Goal: Communication & Community: Ask a question

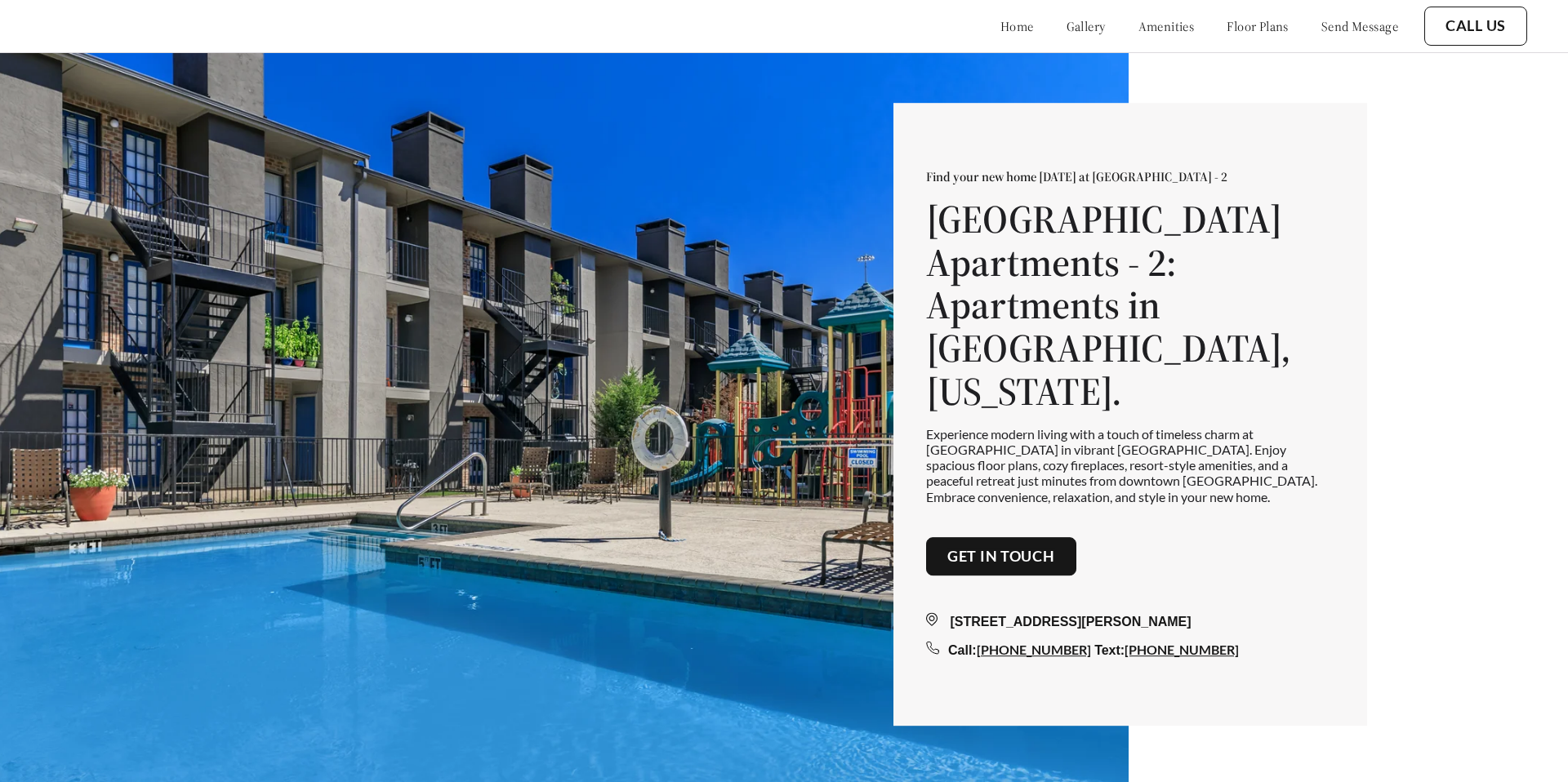
click at [1332, 22] on link "send message" at bounding box center [1359, 26] width 76 height 16
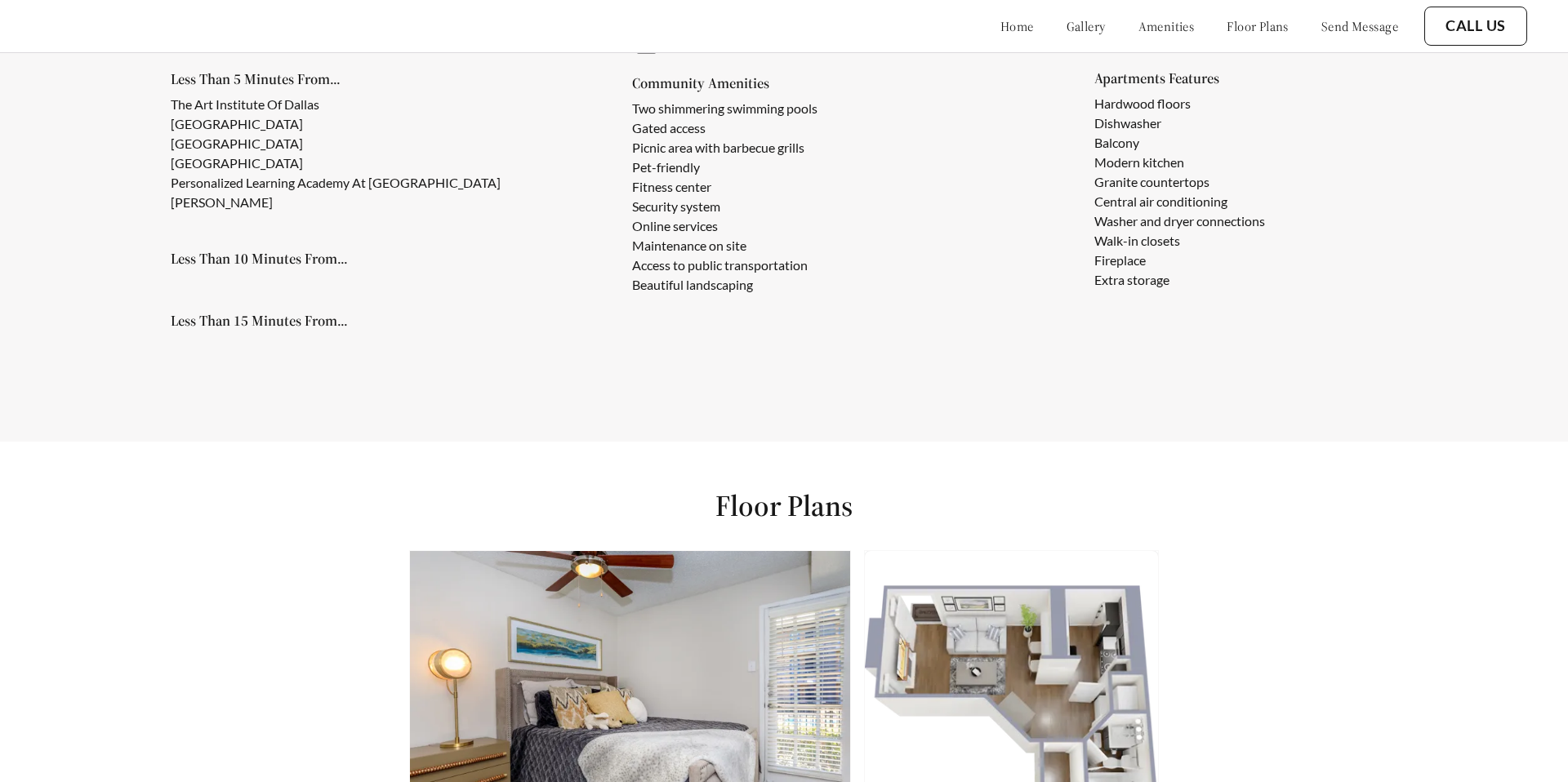
scroll to position [1521, 0]
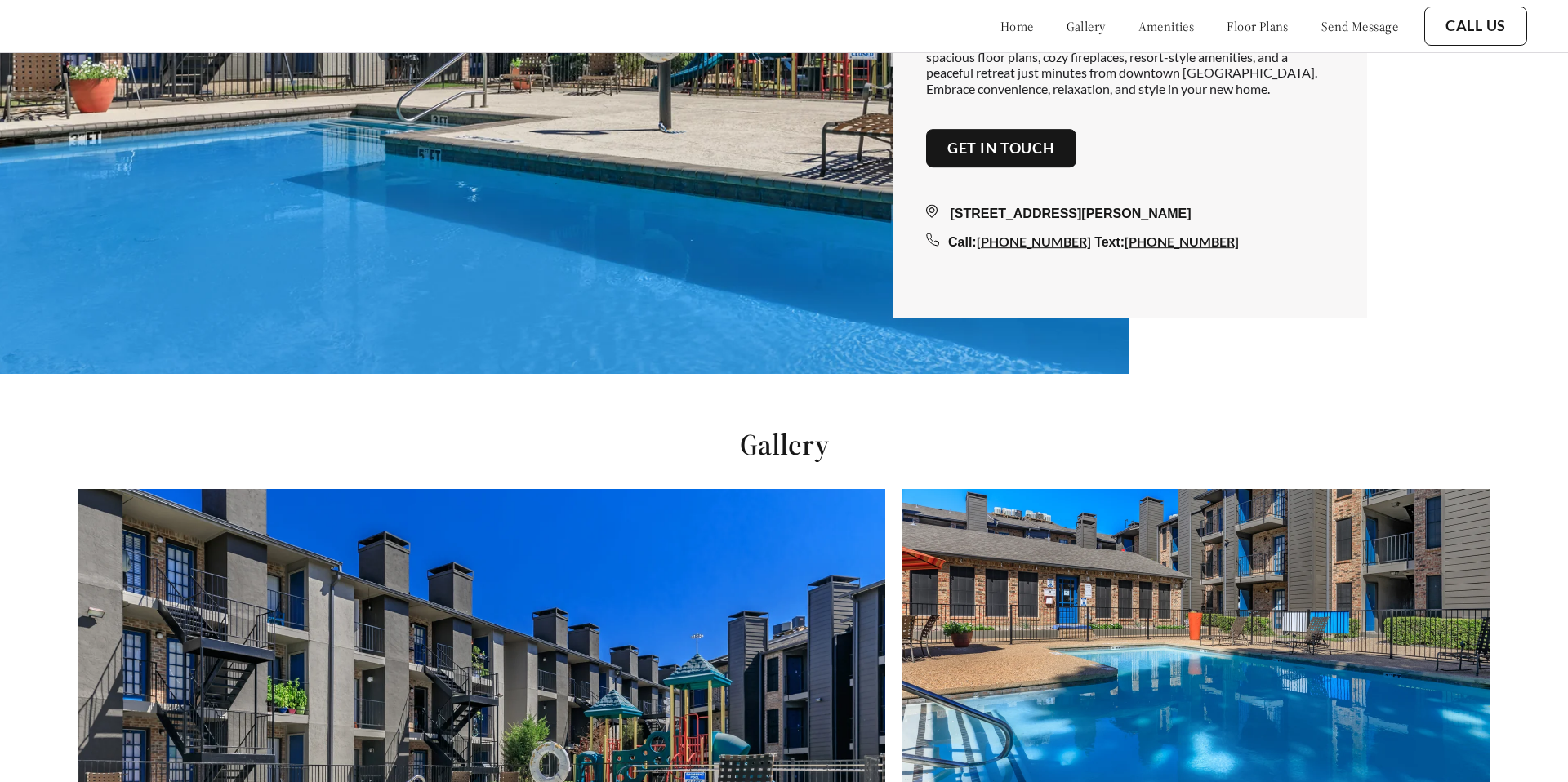
scroll to position [448, 0]
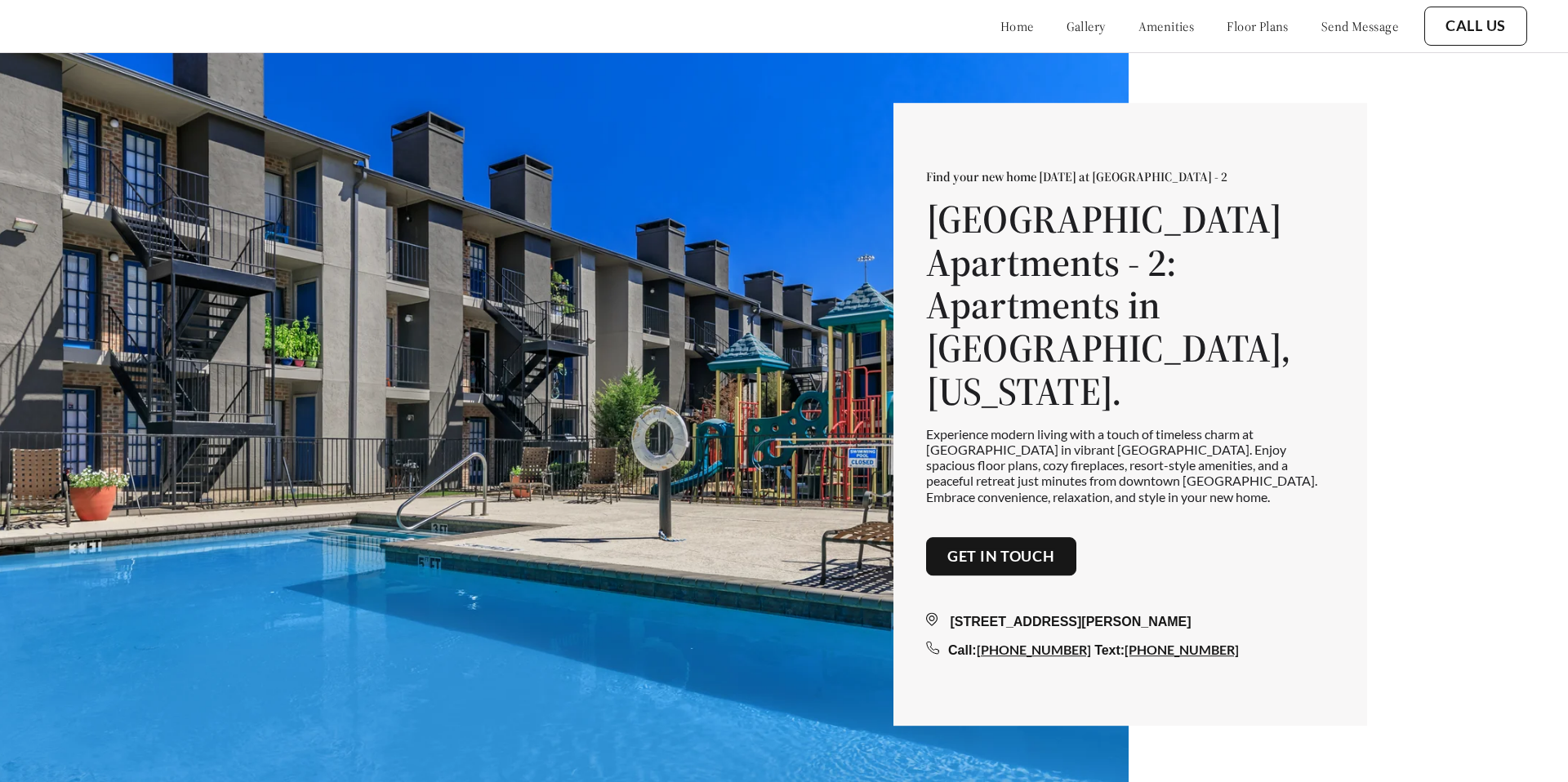
click at [1346, 25] on link "send message" at bounding box center [1359, 26] width 76 height 16
click at [1321, 27] on link "send message" at bounding box center [1359, 26] width 76 height 16
click at [1334, 14] on div "home gallery amenities floor plans send message" at bounding box center [1183, 26] width 431 height 44
click at [1325, 27] on link "send message" at bounding box center [1359, 26] width 76 height 16
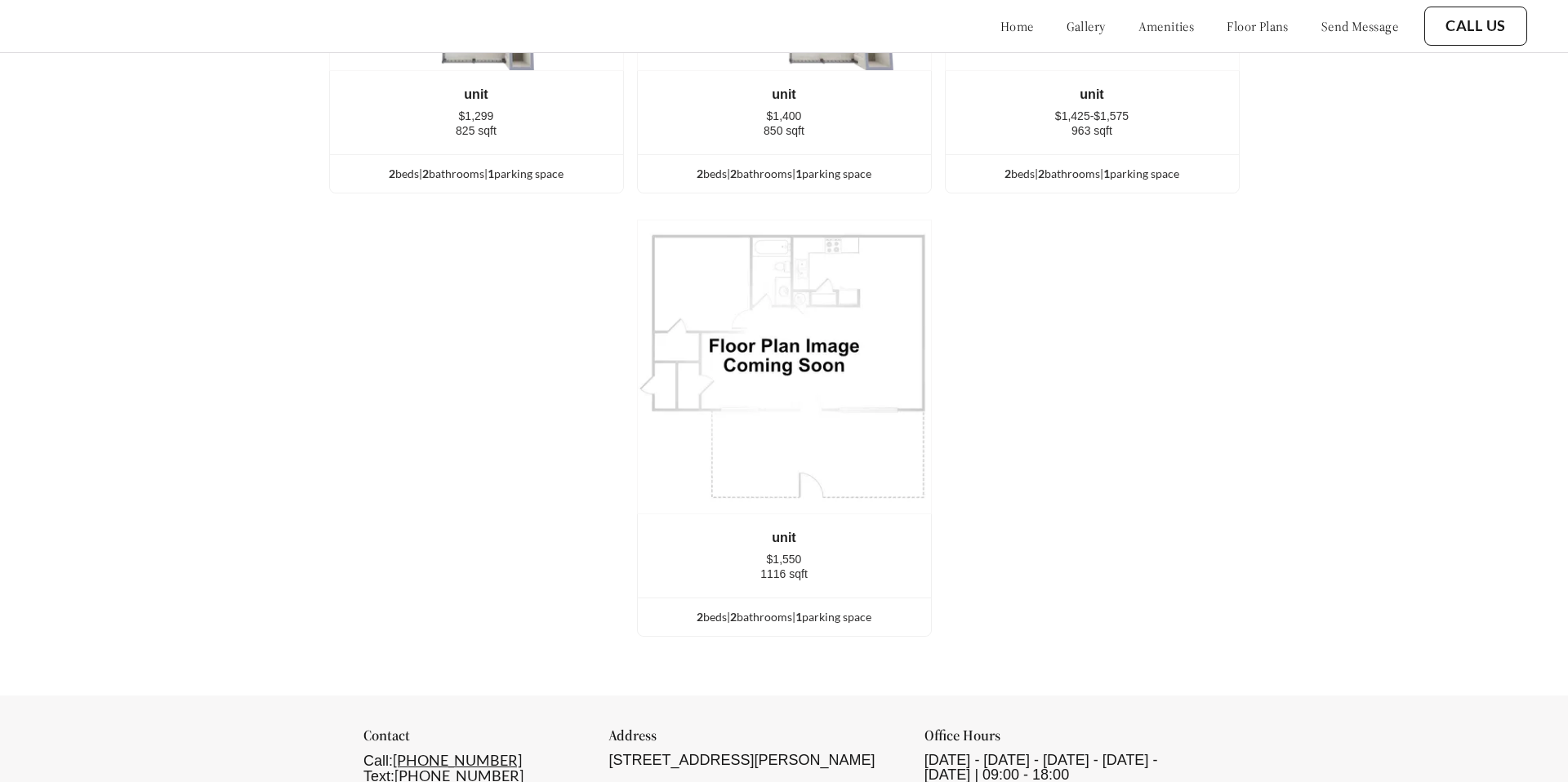
scroll to position [4026, 0]
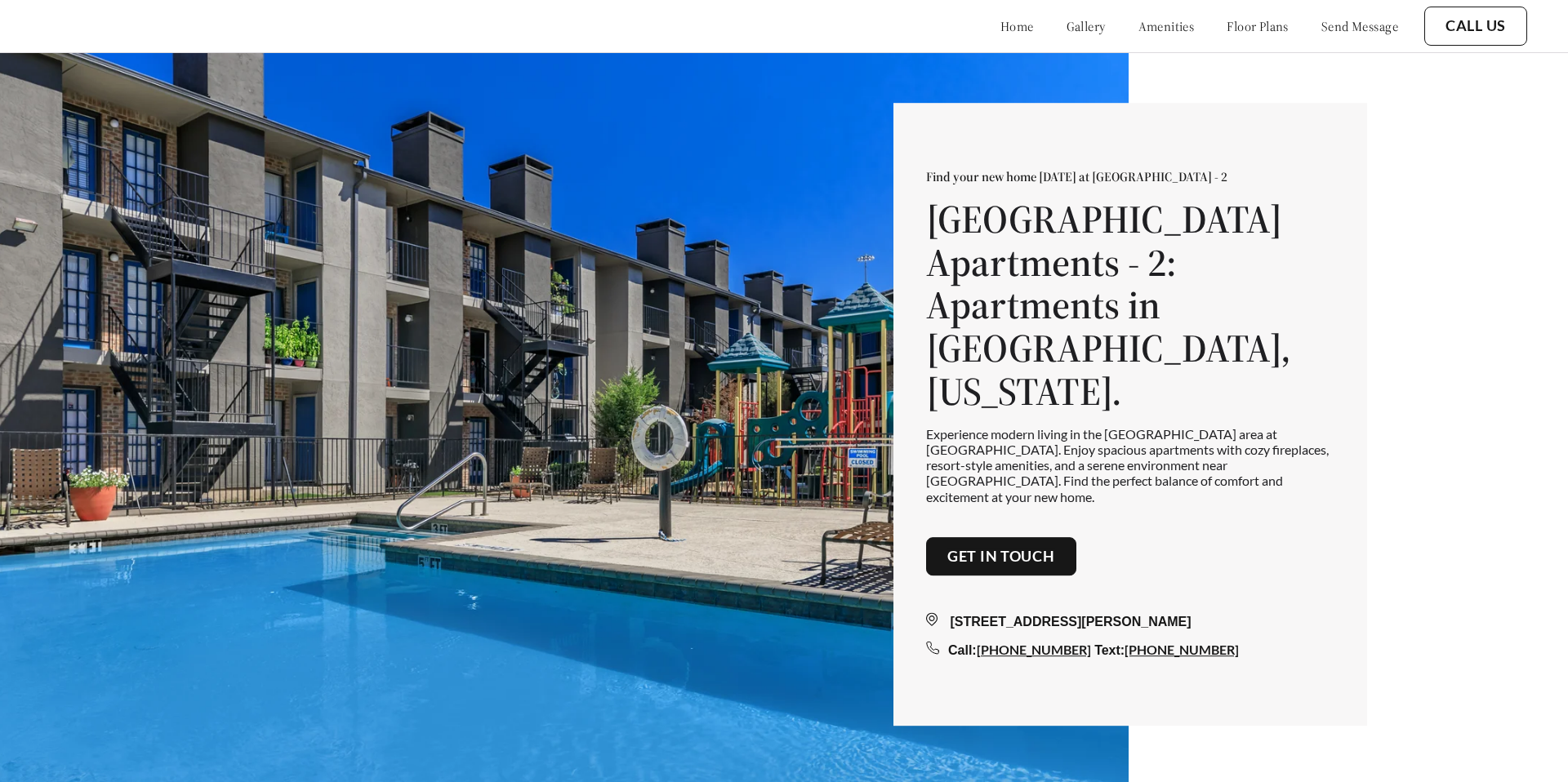
click at [1344, 35] on div "home gallery amenities floor plans send message" at bounding box center [1183, 26] width 431 height 44
click at [1344, 28] on link "send message" at bounding box center [1359, 26] width 76 height 16
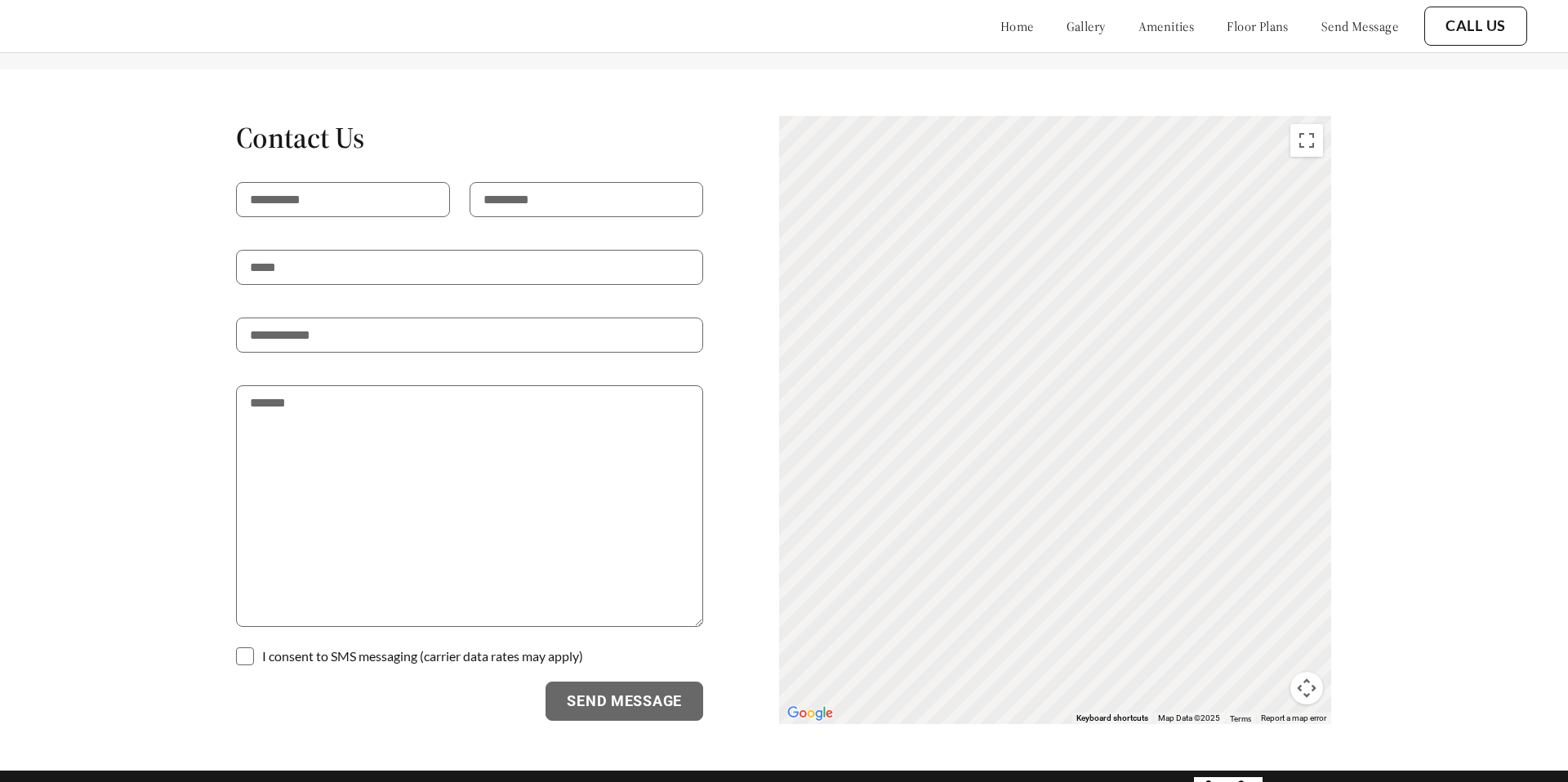
scroll to position [4727, 0]
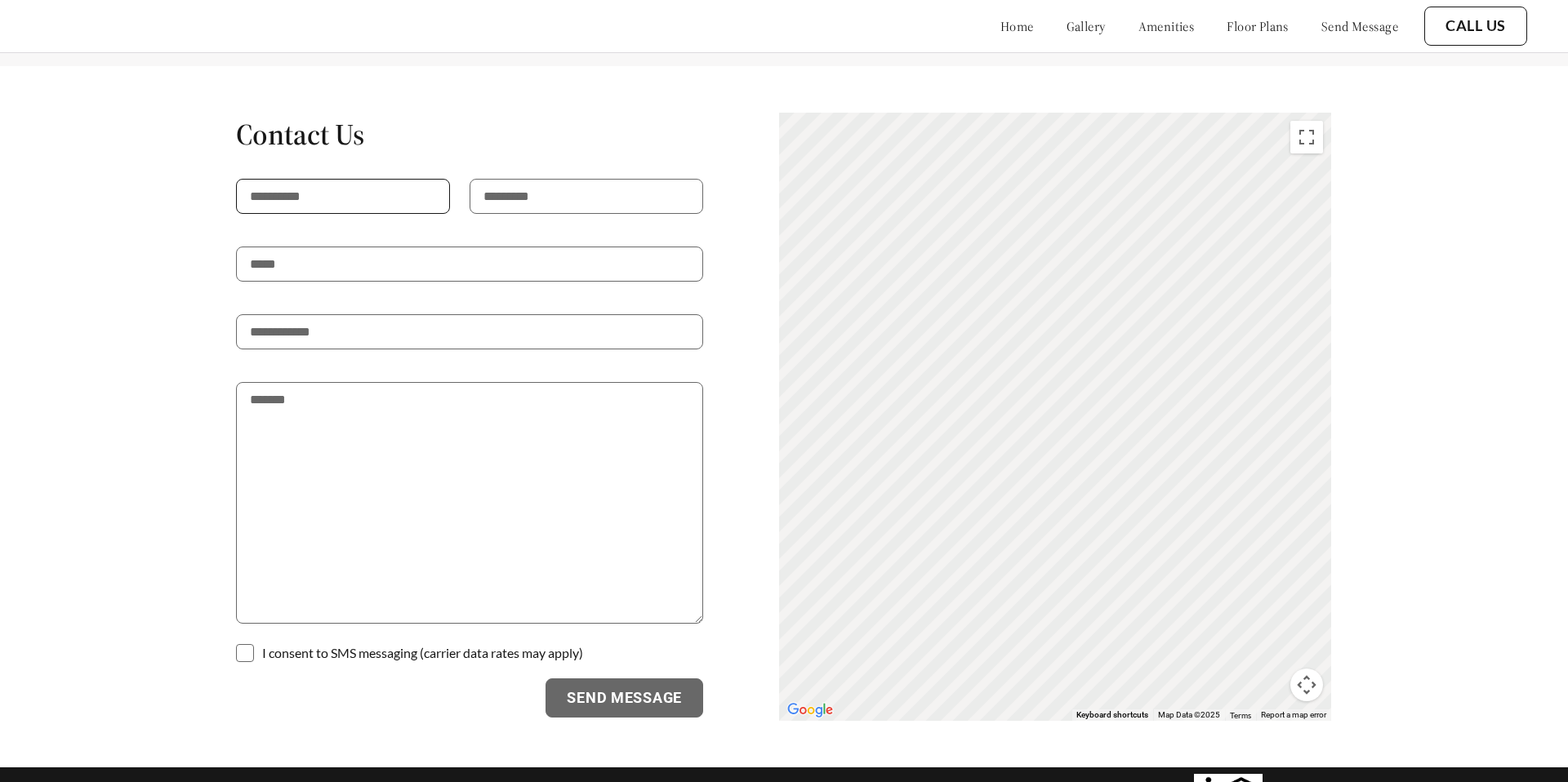
click at [342, 179] on input "text" at bounding box center [343, 196] width 214 height 35
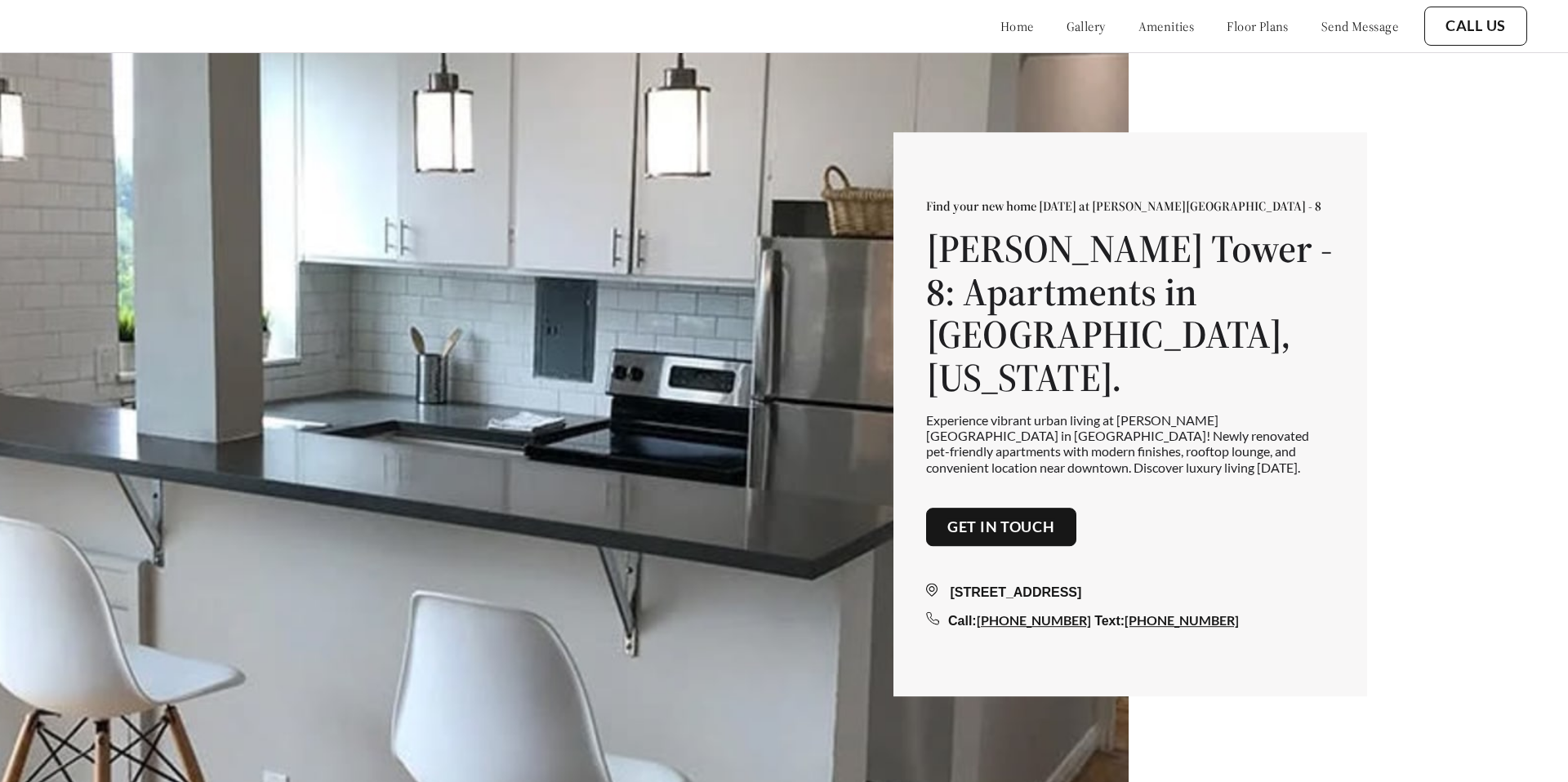
click at [1342, 32] on link "send message" at bounding box center [1359, 26] width 76 height 16
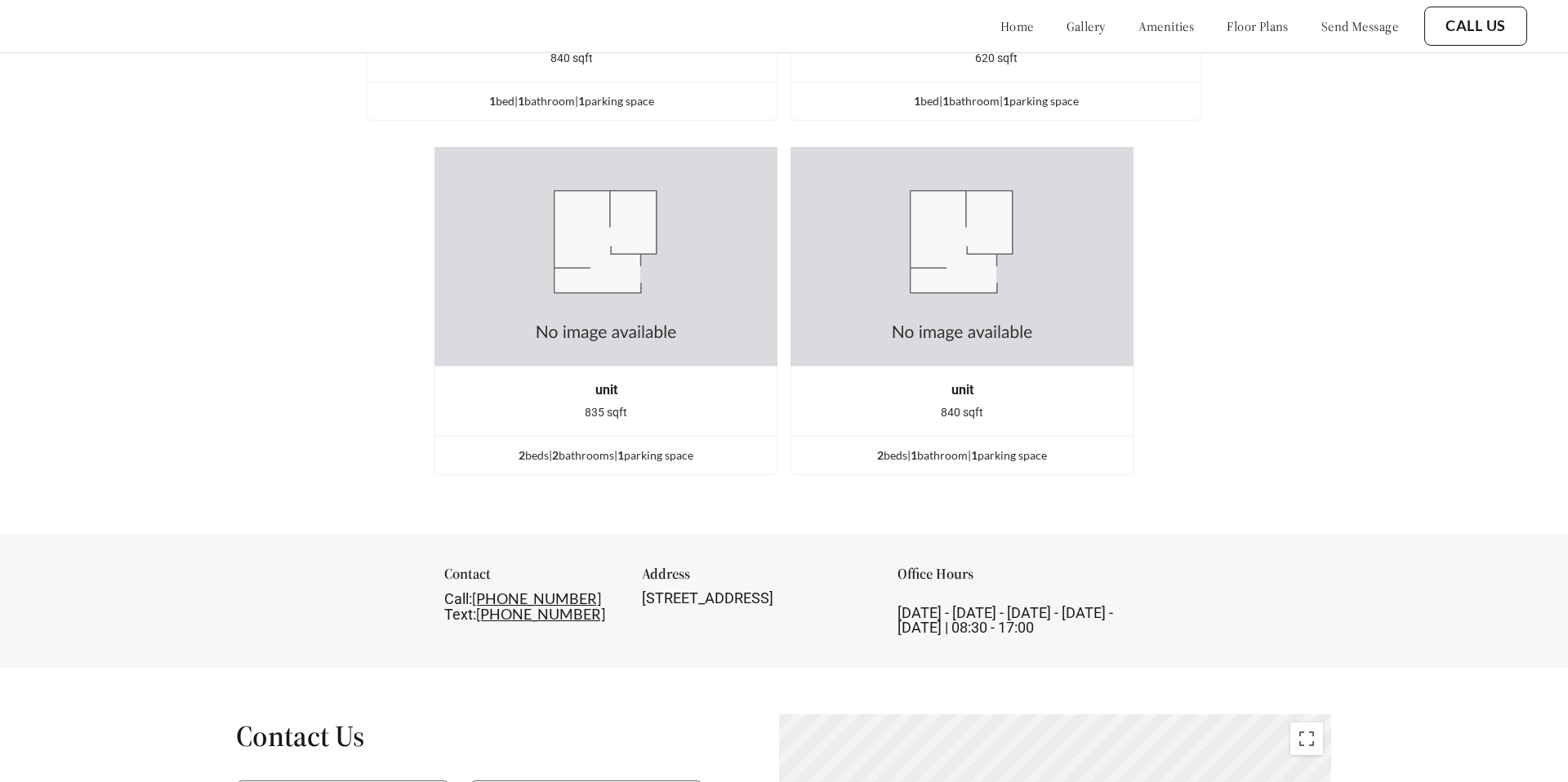
scroll to position [2943, 0]
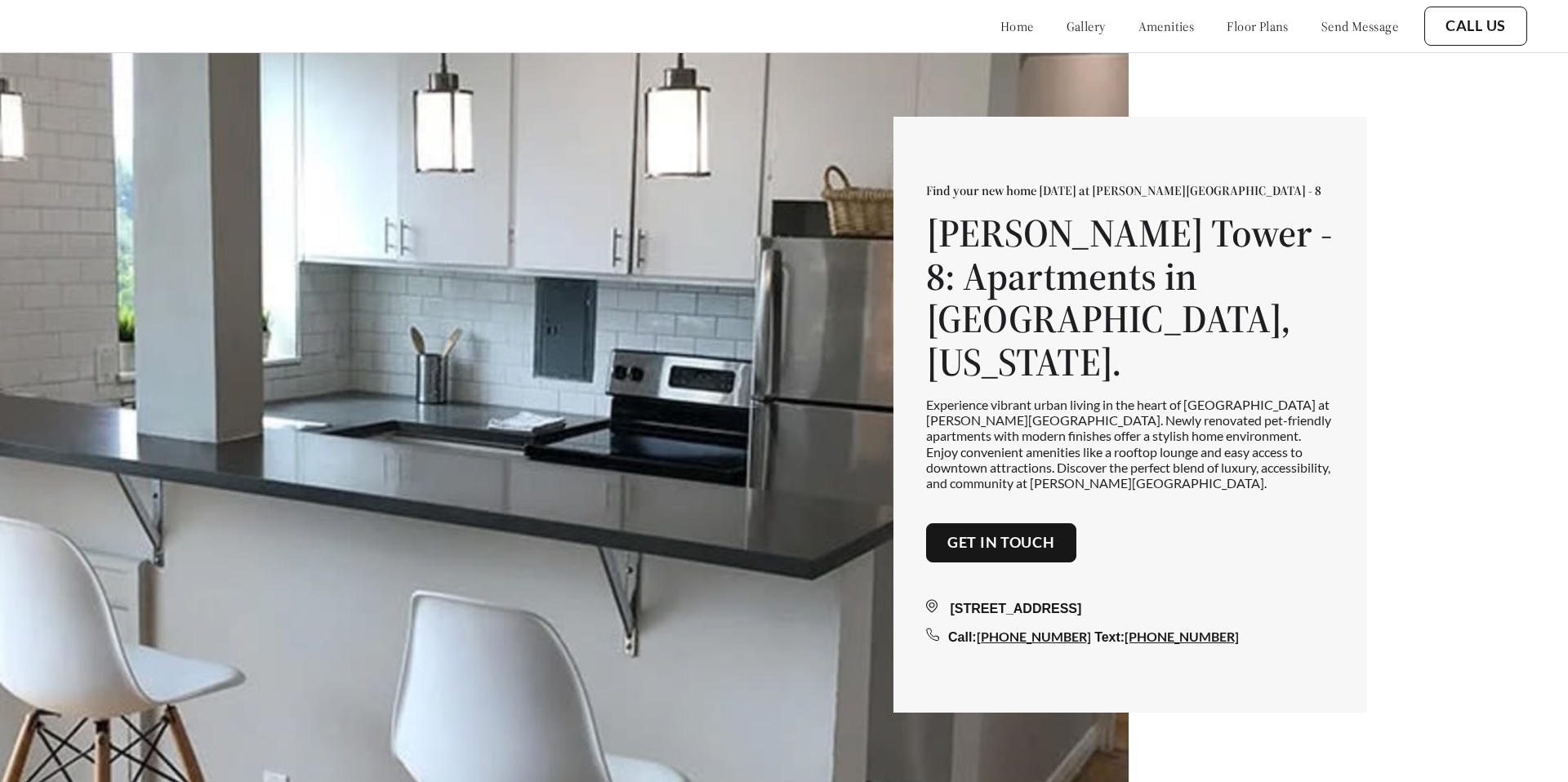
click at [1350, 25] on link "send message" at bounding box center [1359, 26] width 76 height 16
click at [1355, 27] on link "send message" at bounding box center [1359, 26] width 76 height 16
click at [1351, 26] on link "send message" at bounding box center [1359, 26] width 76 height 16
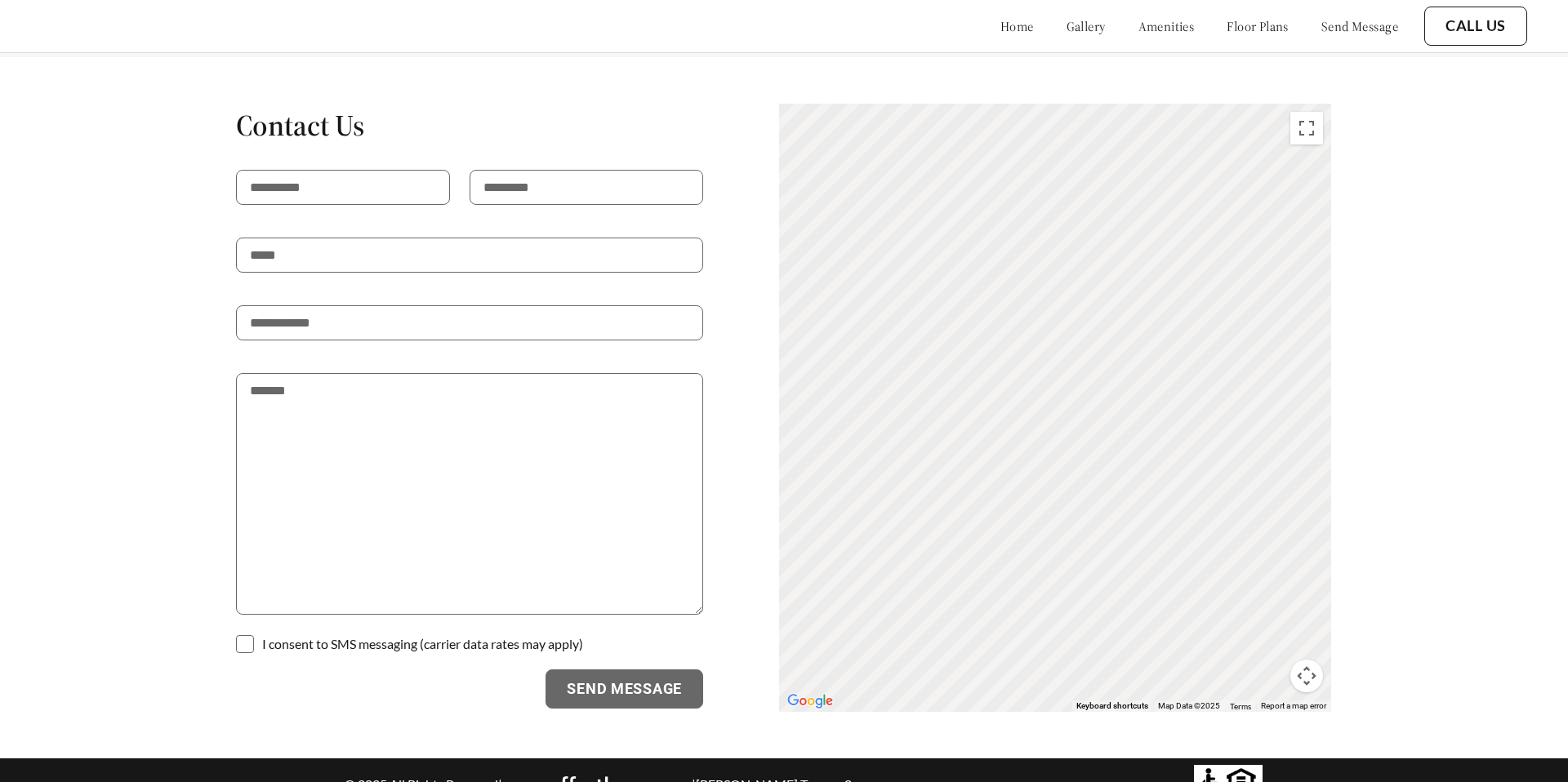
scroll to position [3717, 0]
